Goal: Task Accomplishment & Management: Manage account settings

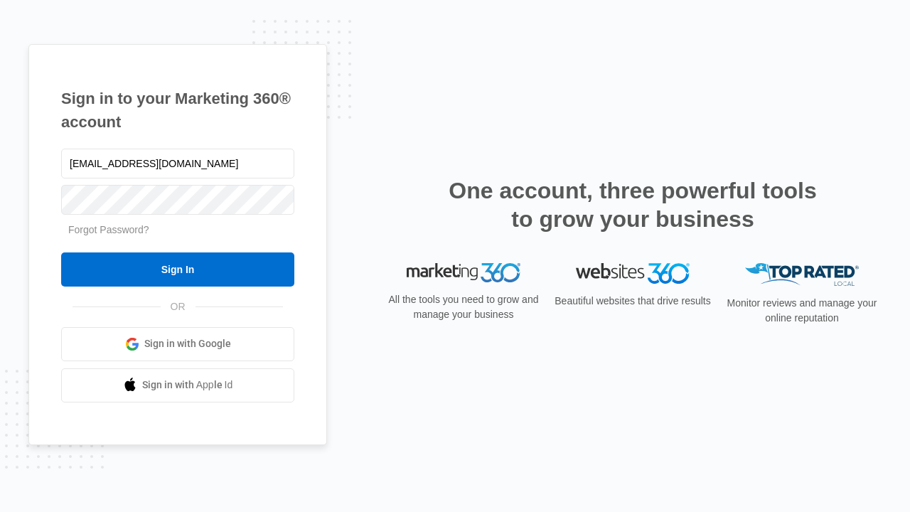
type input "[EMAIL_ADDRESS][DOMAIN_NAME]"
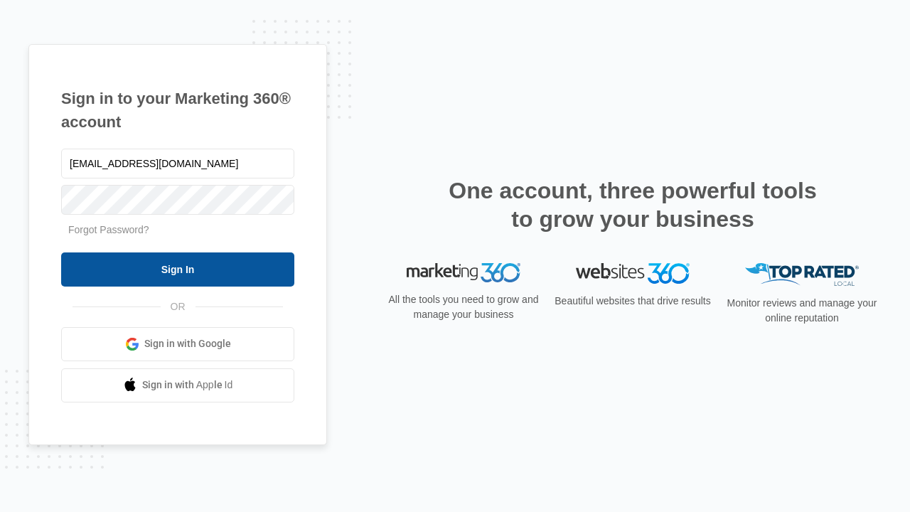
click at [178, 269] on input "Sign In" at bounding box center [177, 269] width 233 height 34
